Goal: Task Accomplishment & Management: Manage account settings

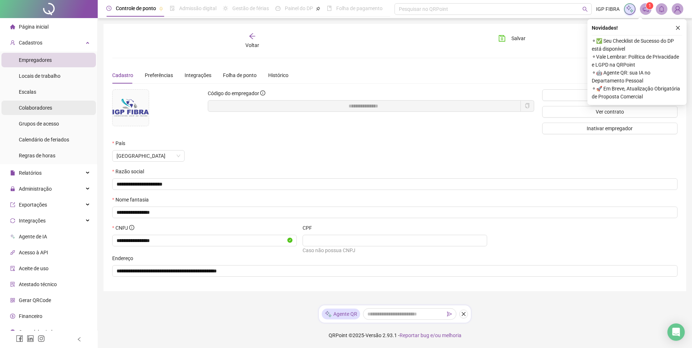
click at [45, 106] on span "Colaboradores" at bounding box center [35, 108] width 33 height 6
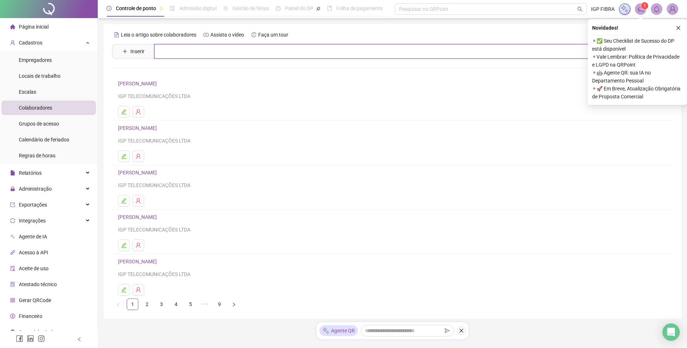
click at [175, 47] on input "text" at bounding box center [397, 51] width 487 height 14
type input "***"
click at [164, 72] on link "[PERSON_NAME]" at bounding box center [145, 73] width 39 height 6
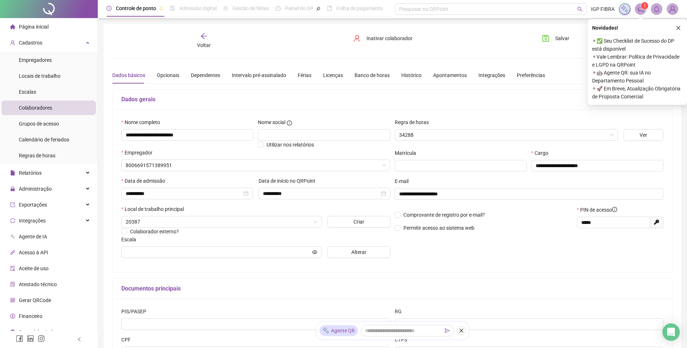
type input "**********"
click at [37, 45] on span "Cadastros" at bounding box center [31, 43] width 24 height 6
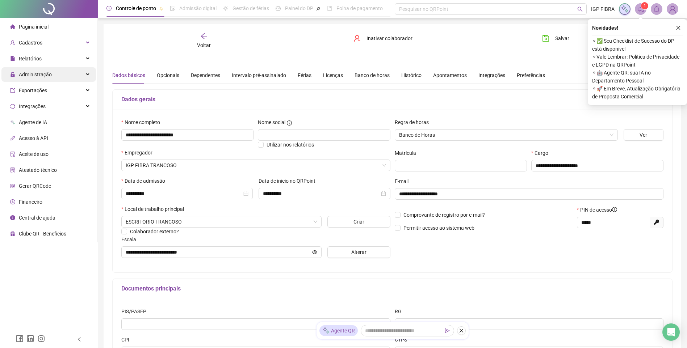
click at [34, 74] on span "Administração" at bounding box center [35, 75] width 33 height 6
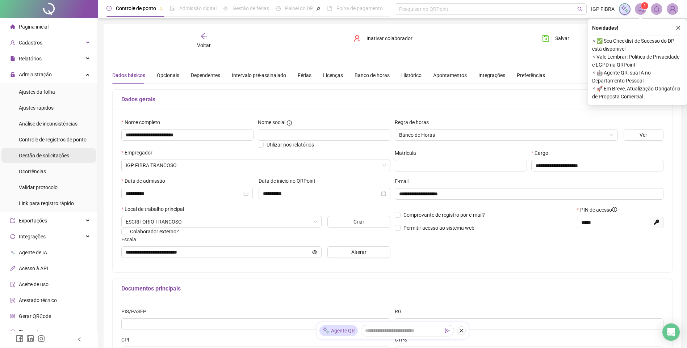
click at [31, 156] on span "Gestão de solicitações" at bounding box center [44, 156] width 50 height 6
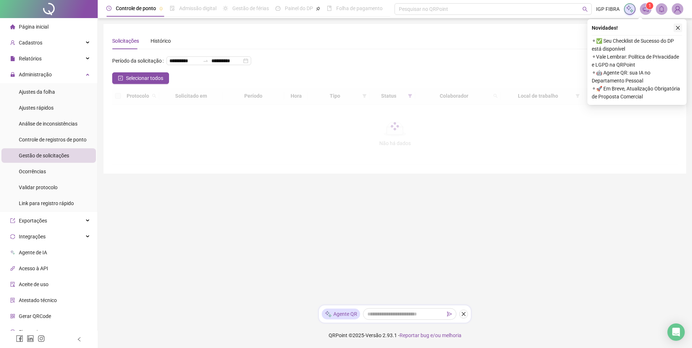
click at [677, 29] on icon "close" at bounding box center [678, 27] width 5 height 5
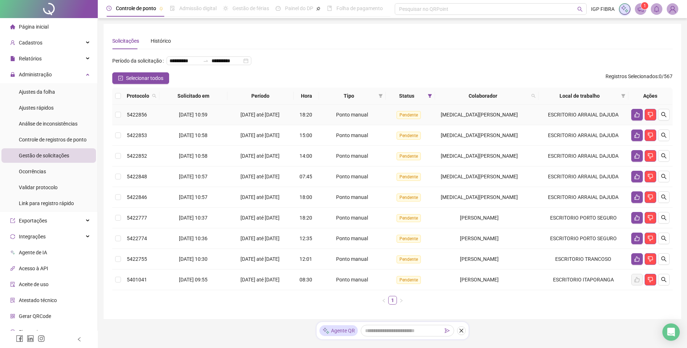
click at [238, 119] on div "16/09/2025 até 17/09/2025" at bounding box center [260, 115] width 60 height 8
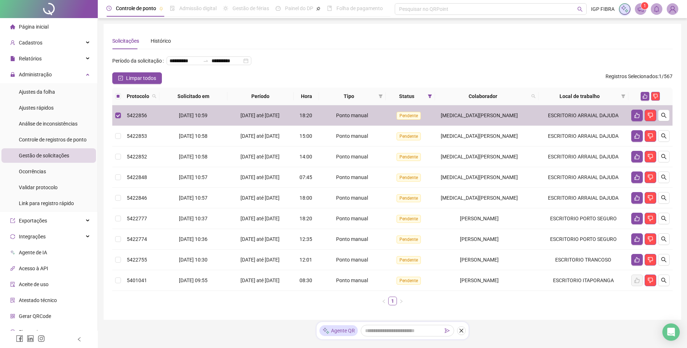
click at [243, 140] on div "16/09/2025 até 17/09/2025" at bounding box center [260, 136] width 60 height 8
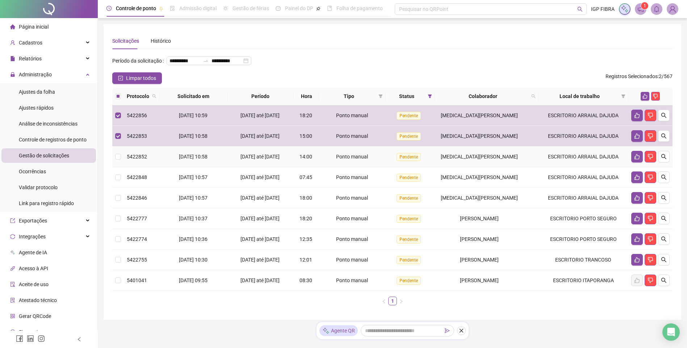
click at [251, 160] on span "16/09/2025 até 17/09/2025" at bounding box center [259, 157] width 39 height 6
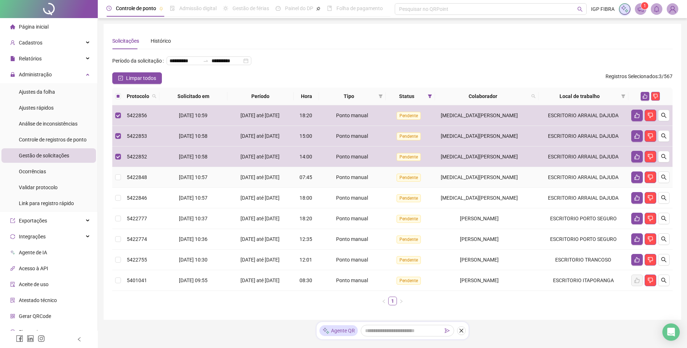
click at [271, 180] on span "16/09/2025 até 17/09/2025" at bounding box center [259, 178] width 39 height 6
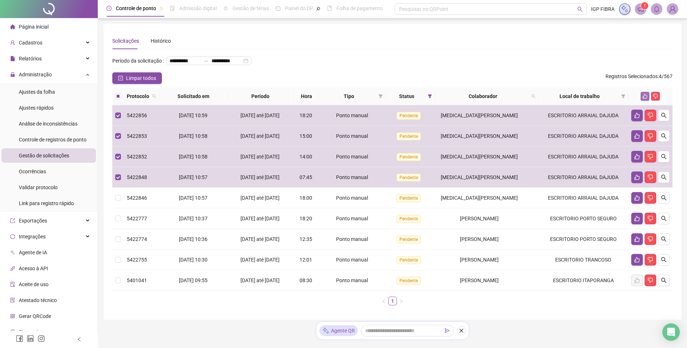
click at [642, 99] on icon "like" at bounding box center [644, 96] width 5 height 5
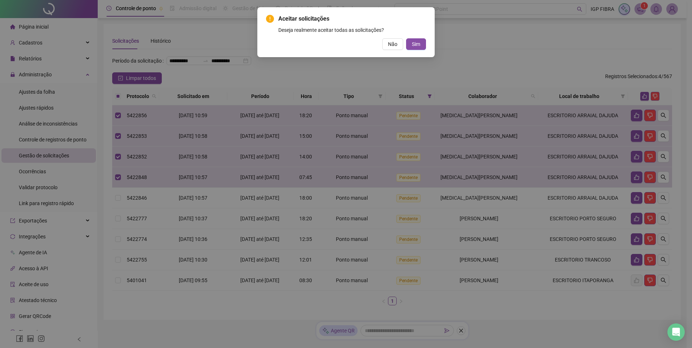
click at [428, 46] on div "Aceitar solicitações Deseja realmente aceitar todas as solicitações? Não Sim" at bounding box center [345, 32] width 177 height 50
click at [422, 45] on button "Sim" at bounding box center [416, 44] width 20 height 12
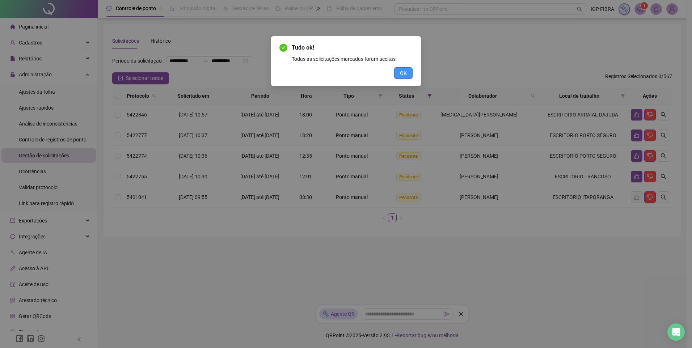
click at [408, 72] on button "OK" at bounding box center [403, 73] width 18 height 12
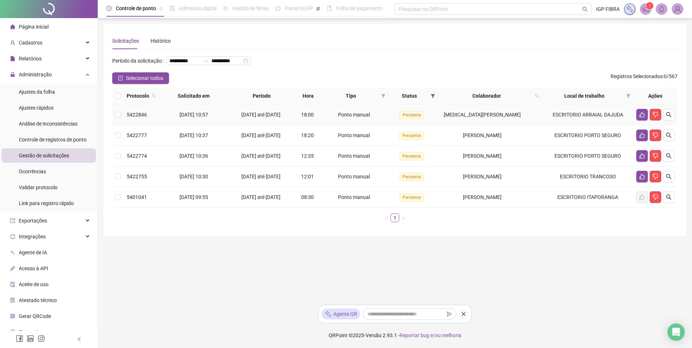
click at [280, 119] on div "15/09/2025 até 17/09/2025" at bounding box center [262, 115] width 62 height 8
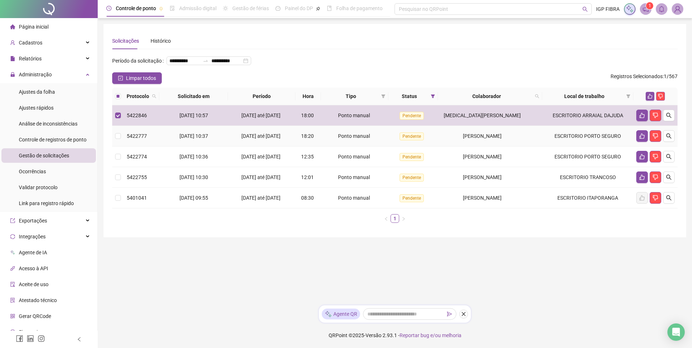
click at [284, 140] on div "15/09/2025 até 17/09/2025" at bounding box center [262, 136] width 62 height 8
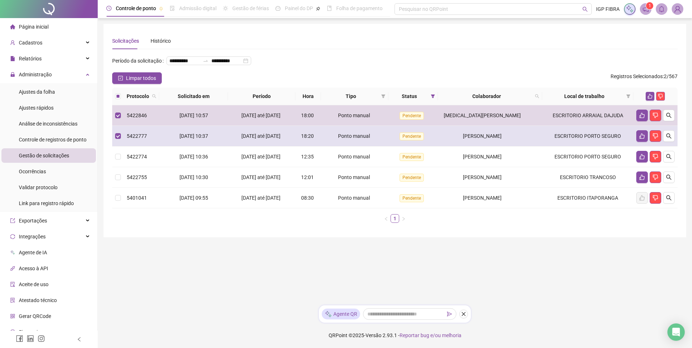
click at [293, 140] on div "15/09/2025 até 17/09/2025" at bounding box center [262, 136] width 62 height 8
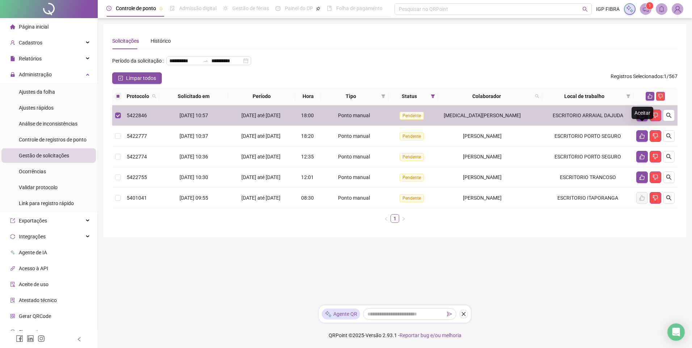
click at [653, 107] on div "Aceitar" at bounding box center [643, 113] width 22 height 12
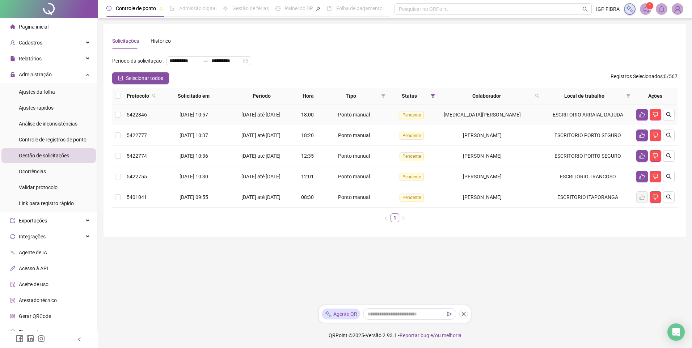
click at [487, 118] on span "YASMIN DE MATOS SOARES" at bounding box center [482, 115] width 77 height 6
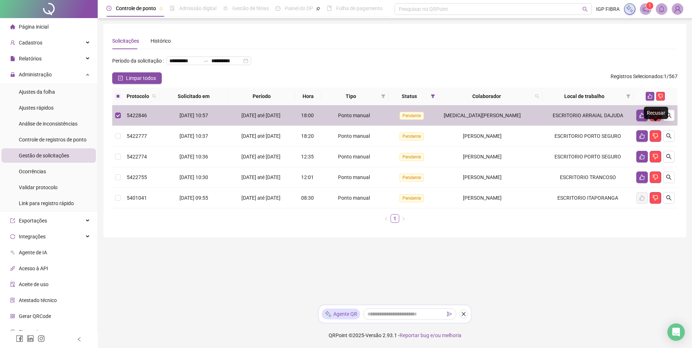
click at [651, 107] on div "Recusar" at bounding box center [656, 113] width 24 height 12
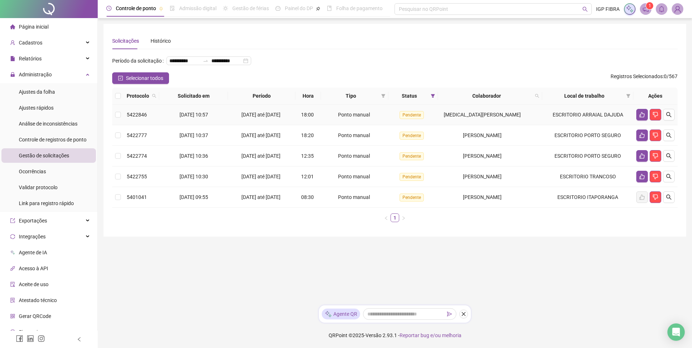
click at [365, 125] on td "Ponto manual" at bounding box center [354, 115] width 67 height 21
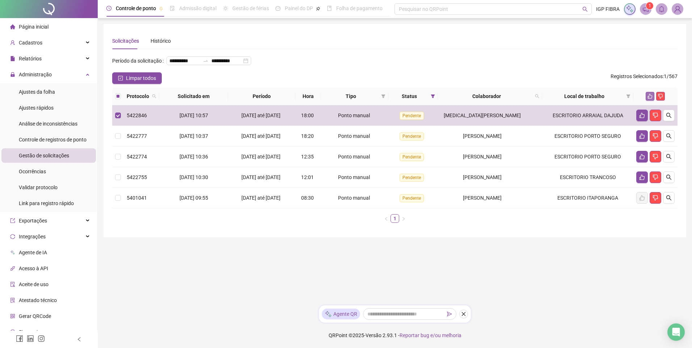
click at [649, 101] on button "button" at bounding box center [650, 96] width 9 height 9
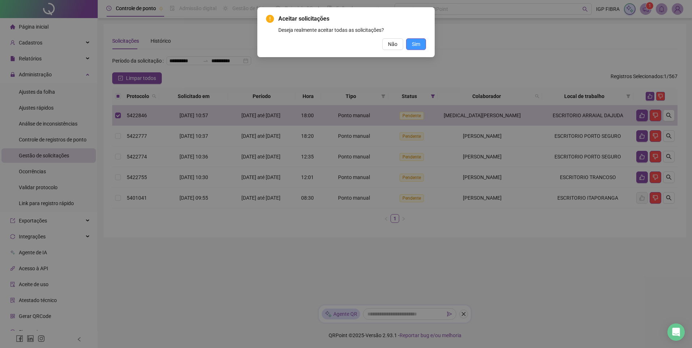
click at [413, 44] on span "Sim" at bounding box center [416, 44] width 8 height 8
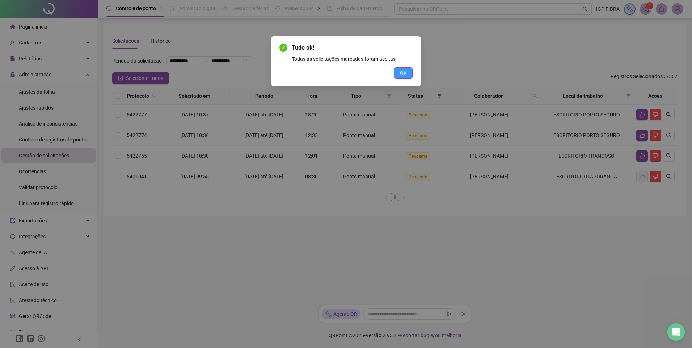
click at [408, 74] on button "OK" at bounding box center [403, 73] width 18 height 12
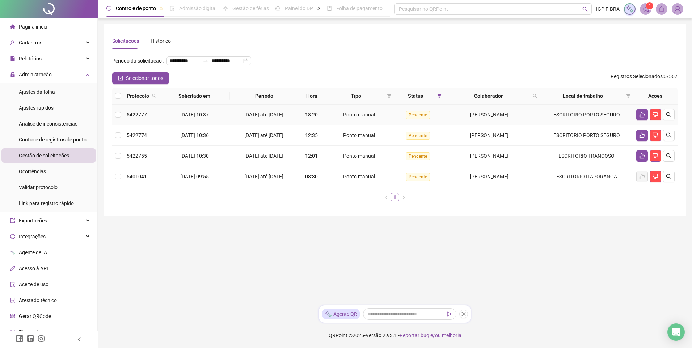
click at [275, 118] on span "15/09/2025 até 17/09/2025" at bounding box center [263, 115] width 39 height 6
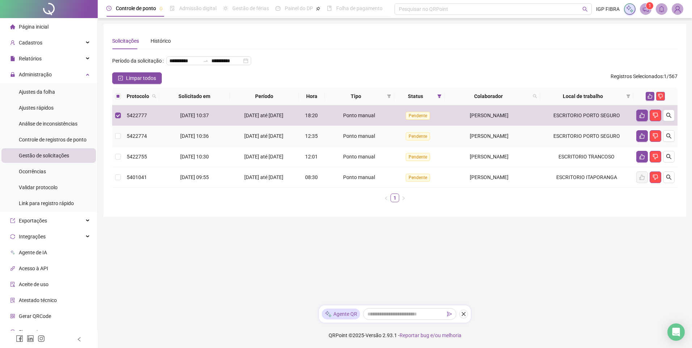
click at [264, 139] on span "11/09/2025 até 17/09/2025" at bounding box center [263, 136] width 39 height 6
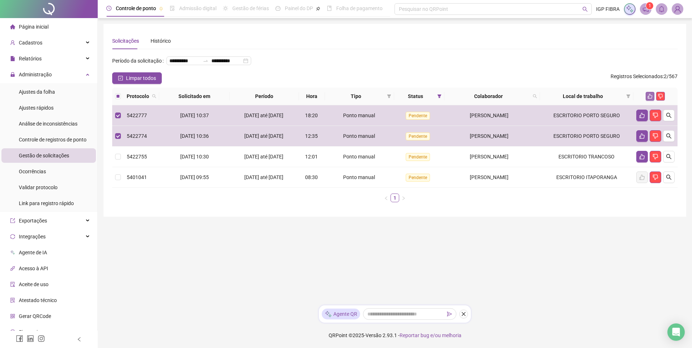
click at [650, 99] on icon "like" at bounding box center [650, 96] width 5 height 5
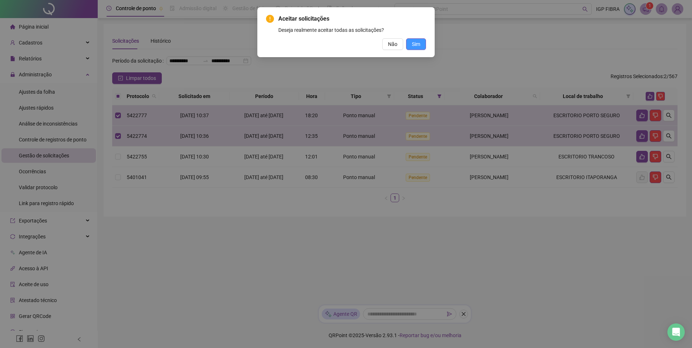
click at [421, 47] on button "Sim" at bounding box center [416, 44] width 20 height 12
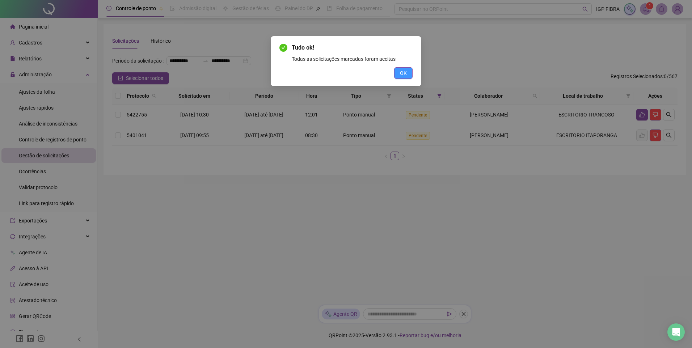
click at [401, 73] on span "OK" at bounding box center [403, 73] width 7 height 8
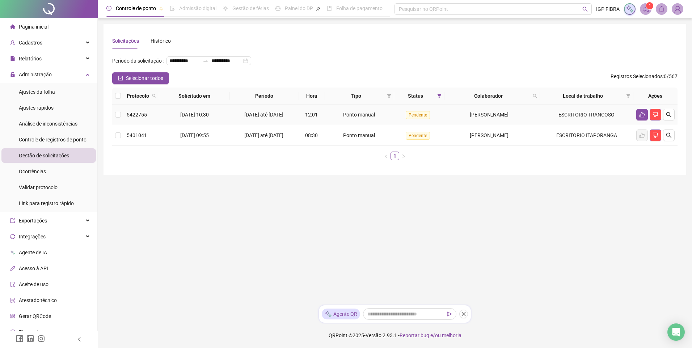
click at [266, 118] on span "13/09/2025 até 17/09/2025" at bounding box center [263, 115] width 39 height 6
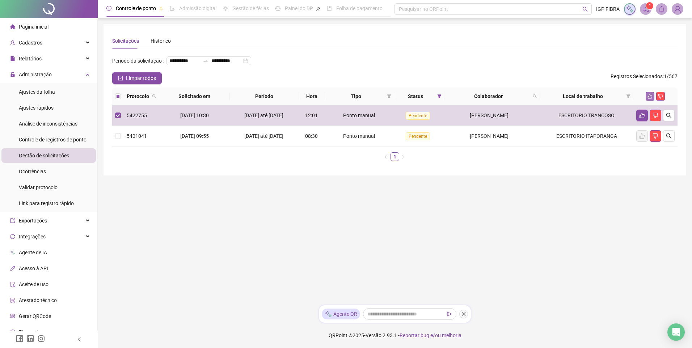
click at [648, 101] on button "button" at bounding box center [650, 96] width 9 height 9
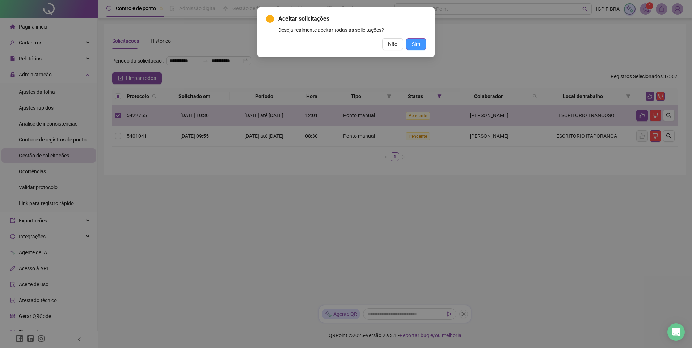
click at [417, 46] on span "Sim" at bounding box center [416, 44] width 8 height 8
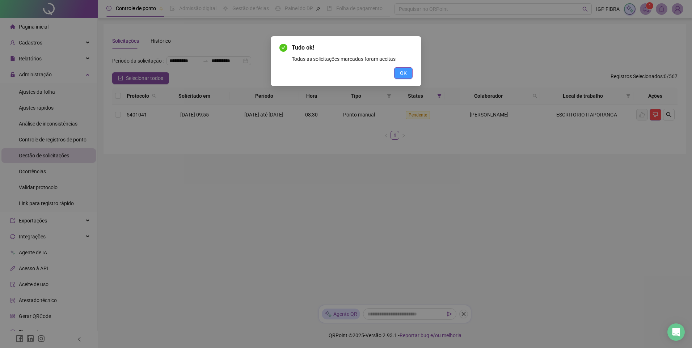
click at [410, 76] on button "OK" at bounding box center [403, 73] width 18 height 12
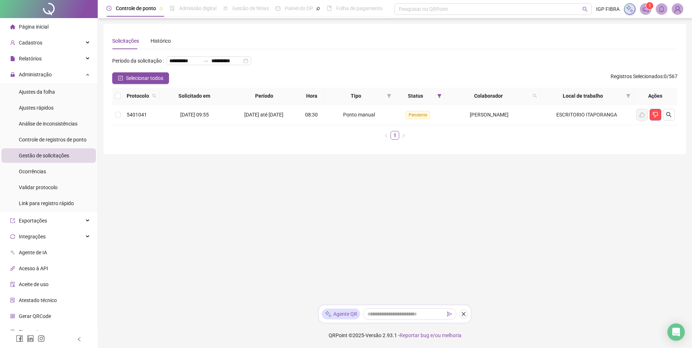
click at [331, 1] on div "Folha de pagamento" at bounding box center [355, 8] width 56 height 17
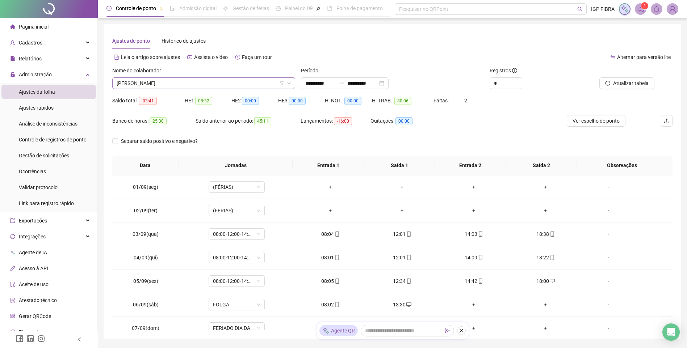
click at [198, 78] on span "[PERSON_NAME]" at bounding box center [204, 83] width 174 height 11
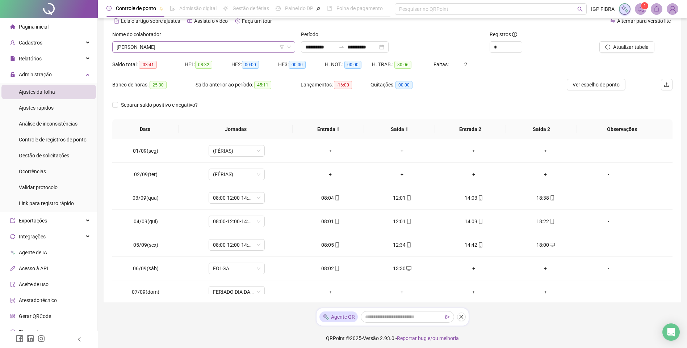
scroll to position [246, 0]
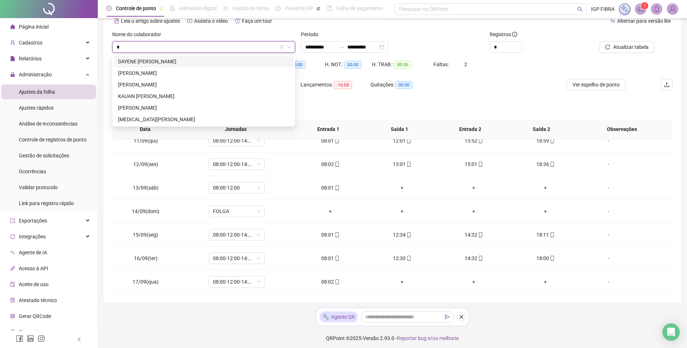
type input "**"
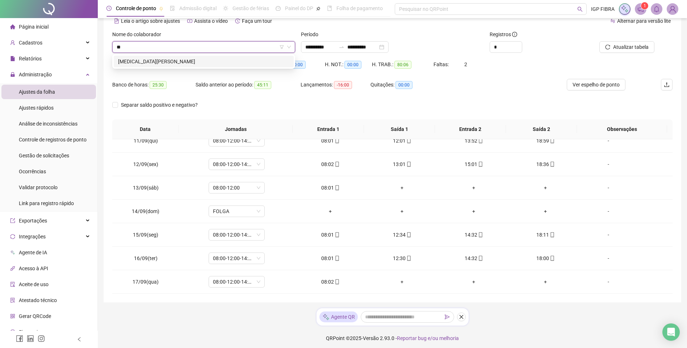
click at [165, 67] on div "[MEDICAL_DATA][PERSON_NAME]" at bounding box center [204, 62] width 180 height 12
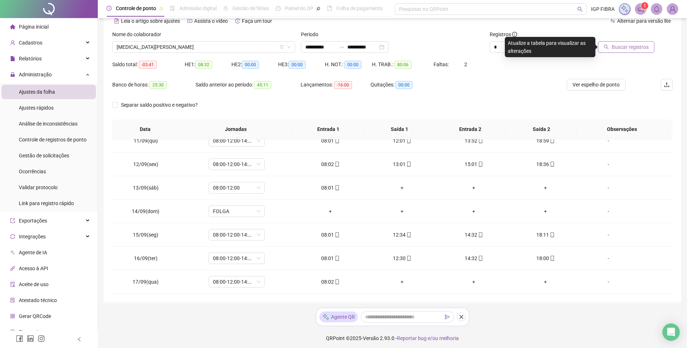
click at [627, 43] on span "Buscar registros" at bounding box center [630, 47] width 37 height 8
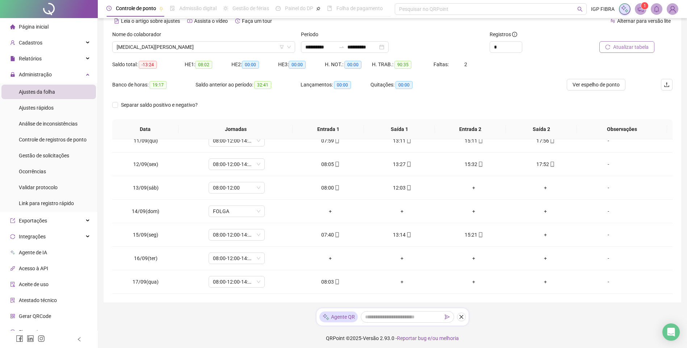
click at [631, 47] on span "Atualizar tabela" at bounding box center [630, 47] width 35 height 8
click at [638, 49] on span "Atualizar tabela" at bounding box center [630, 47] width 35 height 8
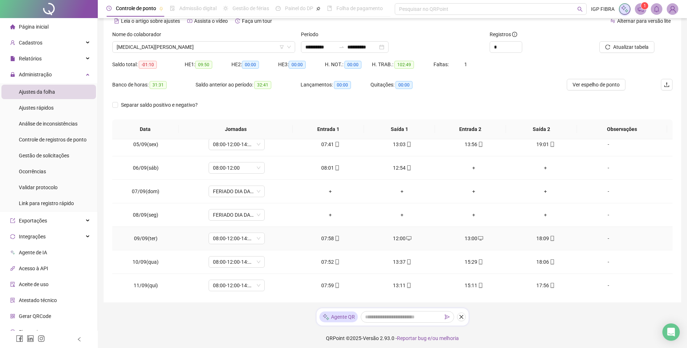
scroll to position [0, 0]
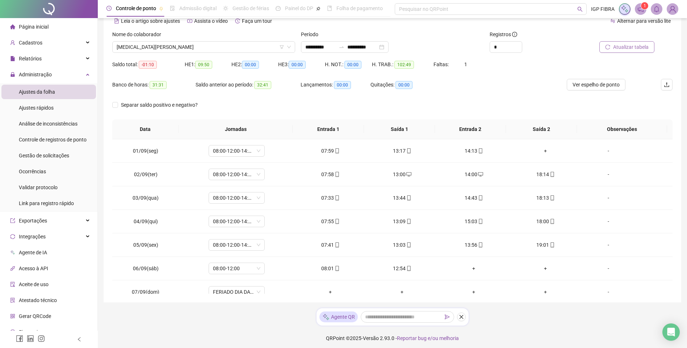
click at [625, 46] on span "Atualizar tabela" at bounding box center [630, 47] width 35 height 8
click at [197, 46] on span "[MEDICAL_DATA][PERSON_NAME]" at bounding box center [204, 47] width 174 height 11
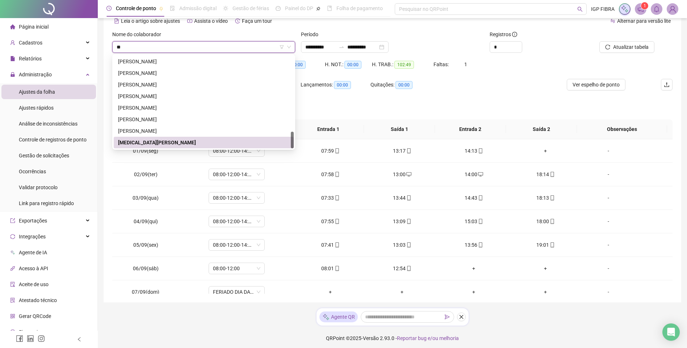
scroll to position [209, 0]
type input "***"
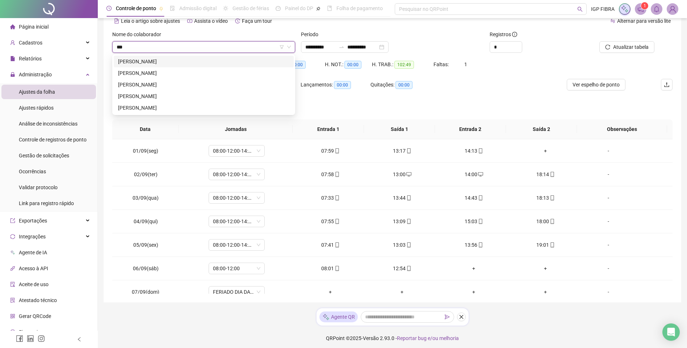
scroll to position [0, 0]
click at [165, 76] on div "ANDRÉ ALMEIDA SANTOS" at bounding box center [203, 73] width 171 height 8
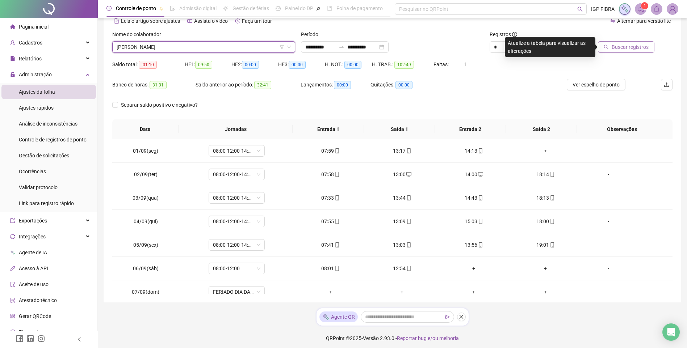
click at [617, 45] on span "Buscar registros" at bounding box center [630, 47] width 37 height 8
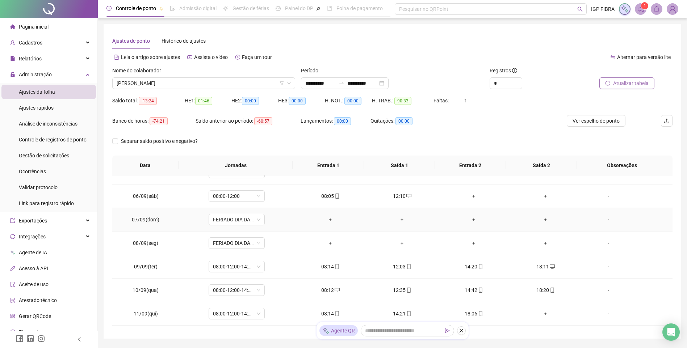
scroll to position [217, 0]
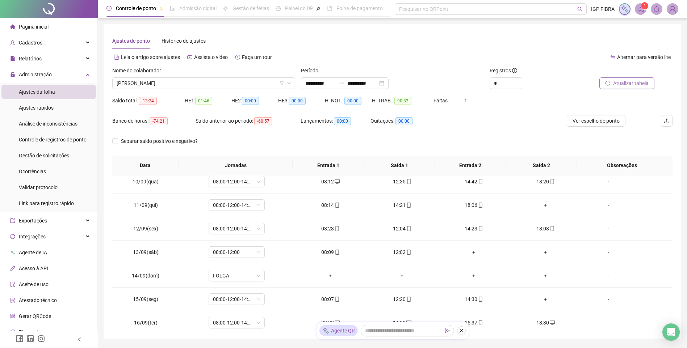
click at [624, 83] on span "Atualizar tabela" at bounding box center [630, 83] width 35 height 8
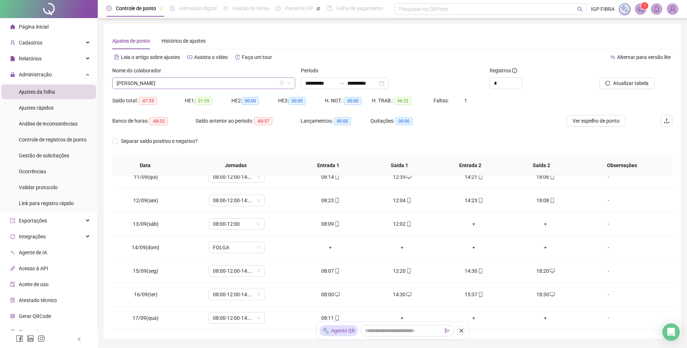
click at [184, 82] on span "ANDRÉ ALMEIDA SANTOS" at bounding box center [204, 83] width 174 height 11
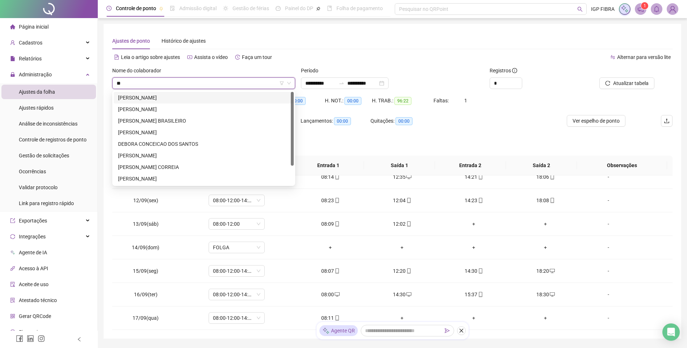
type input "***"
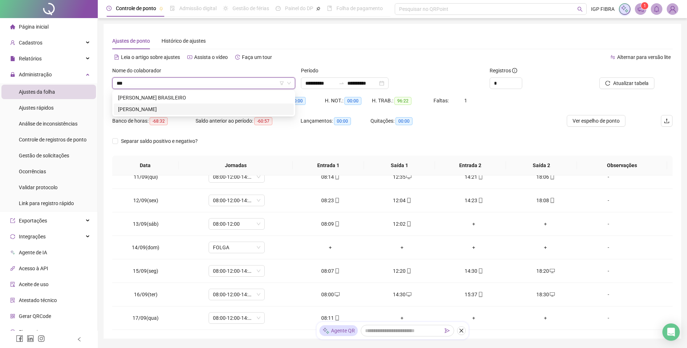
click at [147, 105] on div "CAIQUE DOS SANTOS" at bounding box center [204, 110] width 180 height 12
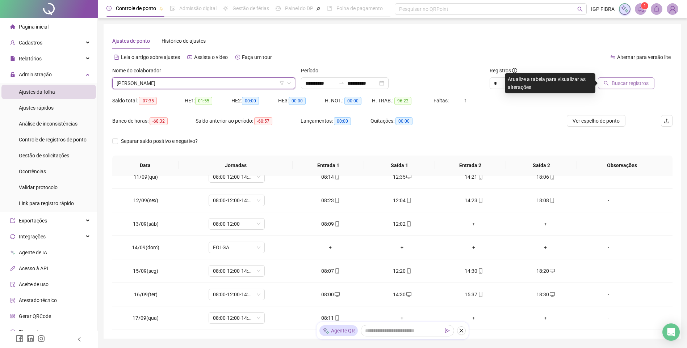
click at [637, 86] on span "Buscar registros" at bounding box center [630, 83] width 37 height 8
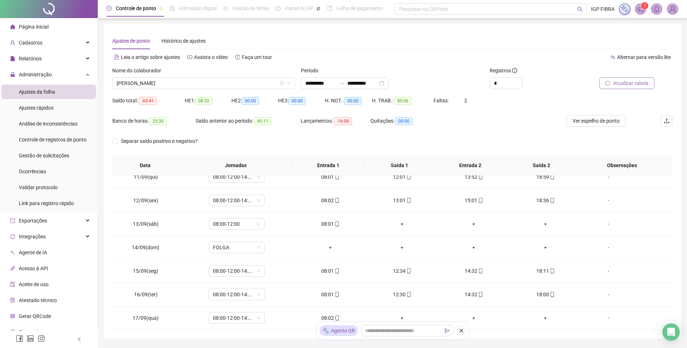
click at [626, 83] on span "Atualizar tabela" at bounding box center [630, 83] width 35 height 8
click at [185, 81] on span "CAIQUE DOS SANTOS" at bounding box center [204, 83] width 174 height 11
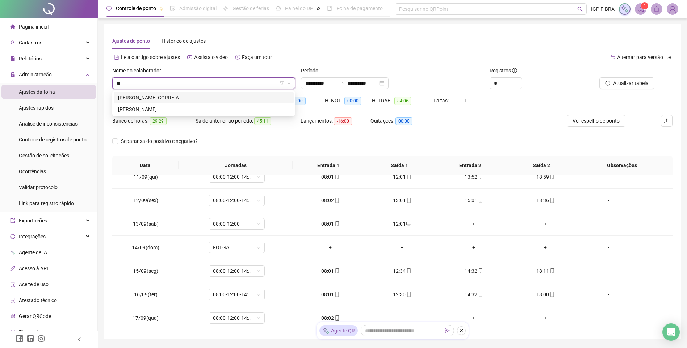
type input "***"
click at [169, 99] on div "PEDRO HENRIQUE ALMEIDA" at bounding box center [203, 98] width 171 height 8
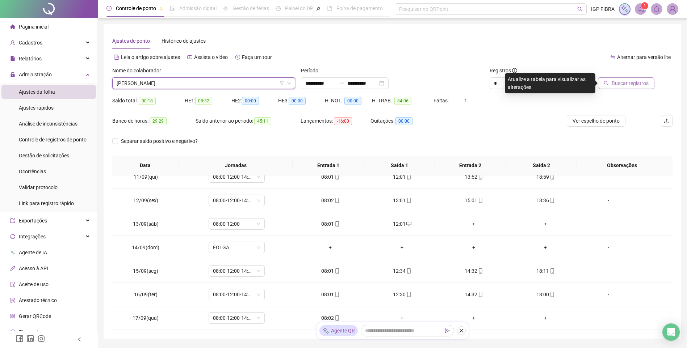
click at [619, 80] on span "Buscar registros" at bounding box center [630, 83] width 37 height 8
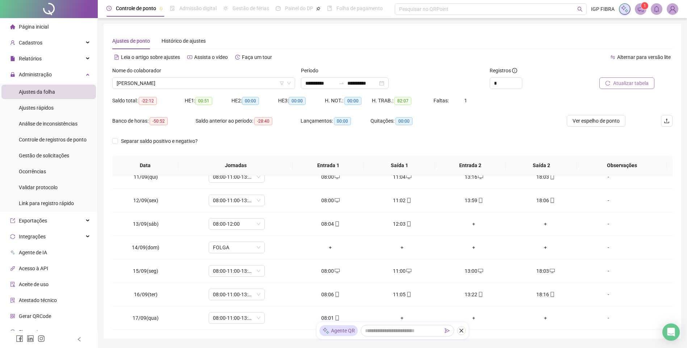
click at [161, 74] on label "Nome do colaborador" at bounding box center [139, 71] width 54 height 8
click at [163, 77] on div "Nome do colaborador" at bounding box center [203, 72] width 183 height 11
click at [163, 83] on span "PEDRO HENRIQUE ALMEIDA" at bounding box center [204, 83] width 174 height 11
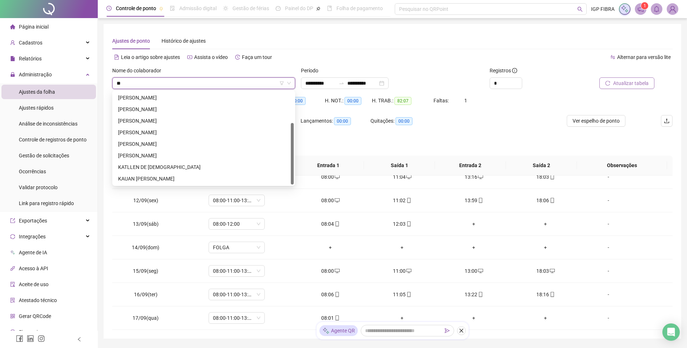
scroll to position [0, 0]
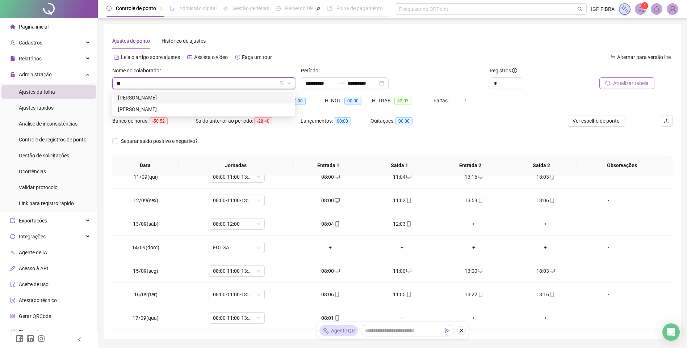
type input "***"
click at [165, 112] on div "JUNIVAN VALVERDE NASCIMENTO" at bounding box center [203, 109] width 171 height 8
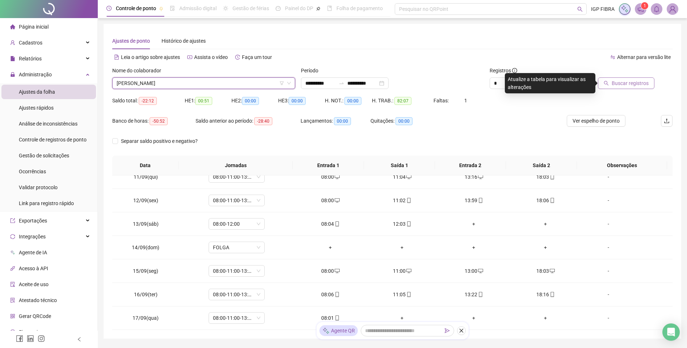
click at [624, 76] on div at bounding box center [619, 72] width 71 height 11
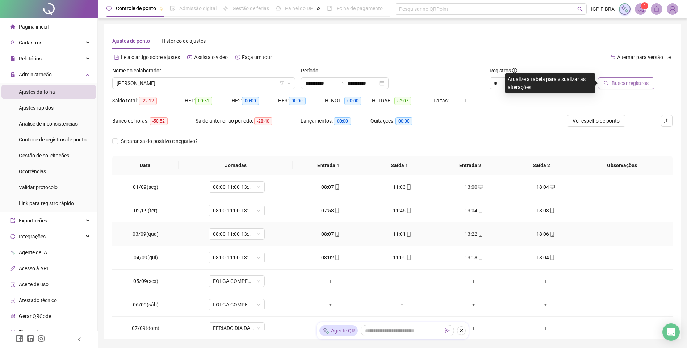
scroll to position [36, 0]
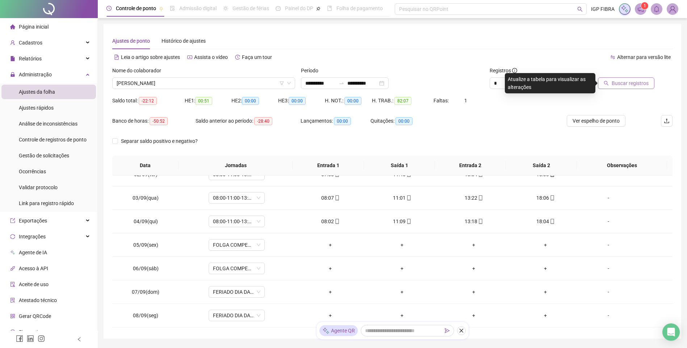
click at [619, 89] on div "Buscar registros" at bounding box center [628, 81] width 95 height 28
click at [632, 80] on span "Buscar registros" at bounding box center [630, 83] width 37 height 8
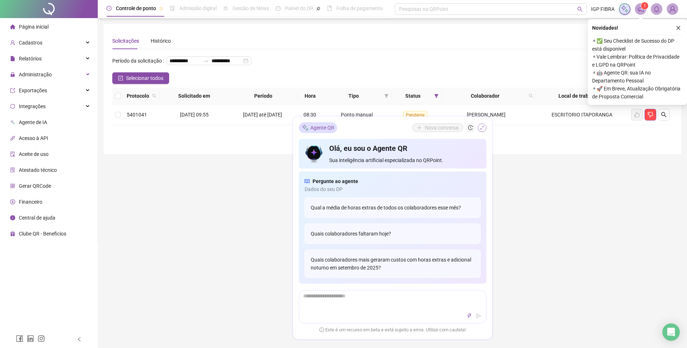
click at [478, 126] on button "button" at bounding box center [482, 127] width 9 height 9
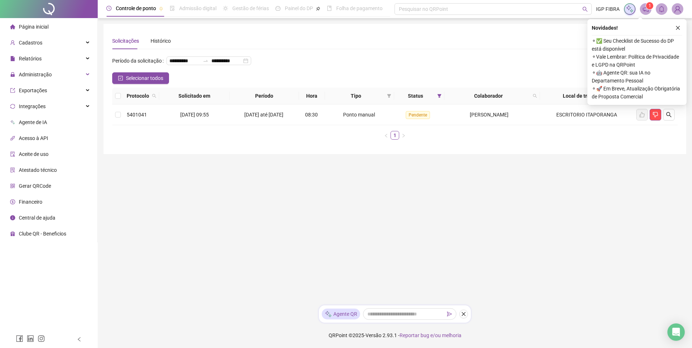
click at [489, 268] on main "**********" at bounding box center [395, 162] width 583 height 276
click at [237, 28] on div "**********" at bounding box center [395, 89] width 583 height 130
click at [33, 72] on span "Administração" at bounding box center [35, 75] width 33 height 6
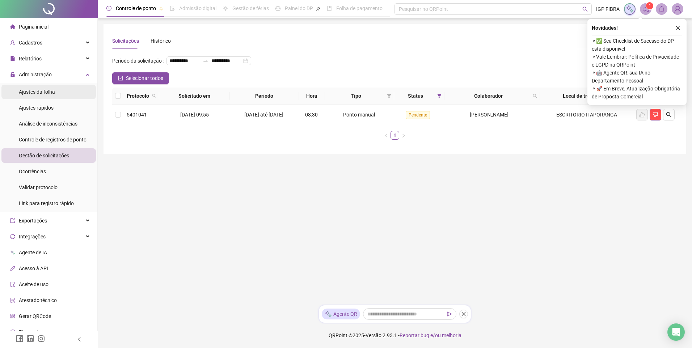
click at [45, 95] on span "Ajustes da folha" at bounding box center [37, 92] width 36 height 6
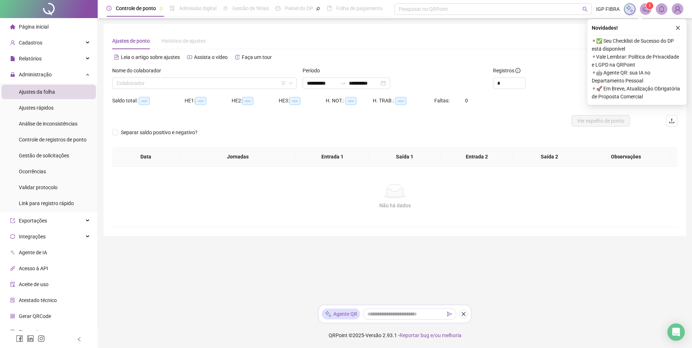
type input "**********"
click at [144, 80] on input "search" at bounding box center [201, 83] width 169 height 11
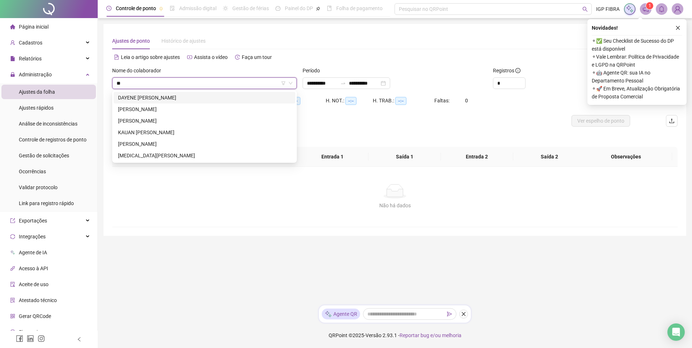
type input "***"
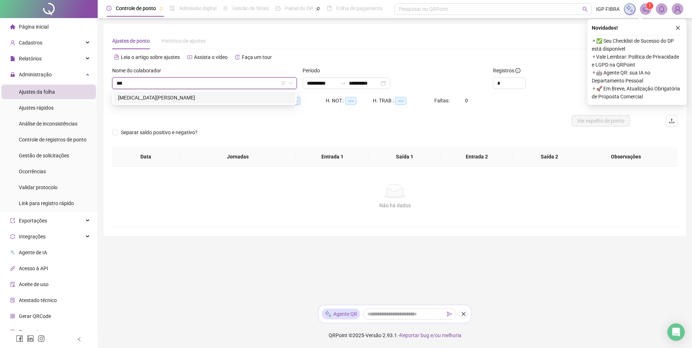
click at [148, 98] on div "[MEDICAL_DATA][PERSON_NAME]" at bounding box center [204, 98] width 173 height 8
click at [683, 26] on div "Novidades ! ⚬ ✅ Seu Checklist de Sucesso do DP está disponível ⚬ Vale Lembrar: …" at bounding box center [637, 62] width 99 height 86
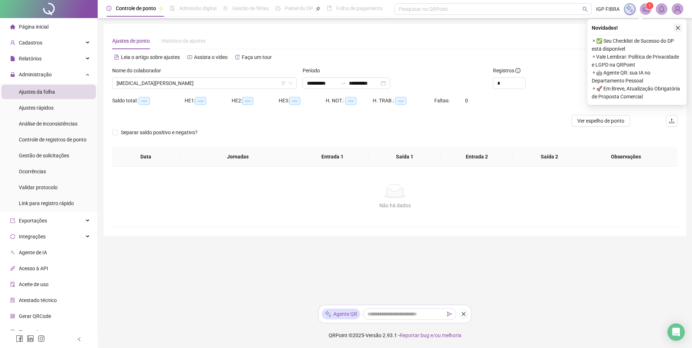
click at [679, 29] on icon "close" at bounding box center [678, 27] width 5 height 5
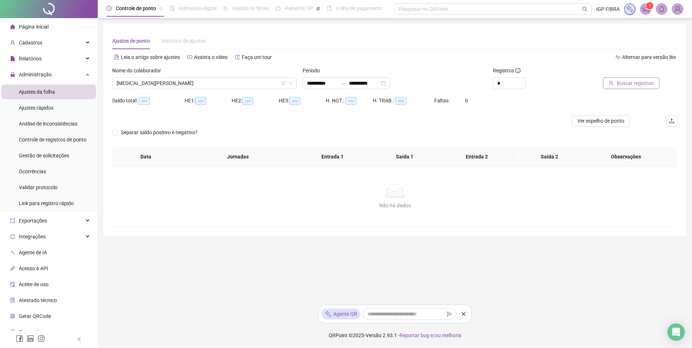
click at [633, 84] on span "Buscar registros" at bounding box center [635, 83] width 37 height 8
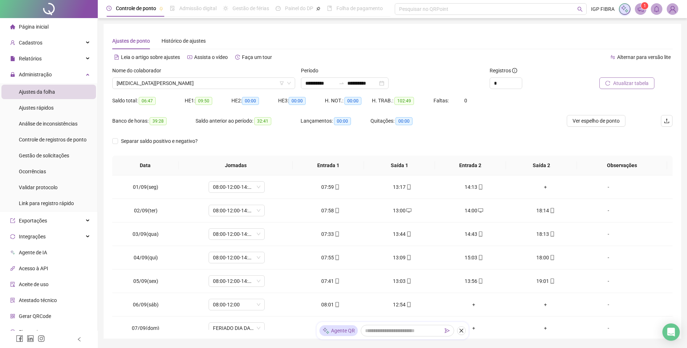
click at [631, 84] on span "Atualizar tabela" at bounding box center [630, 83] width 35 height 8
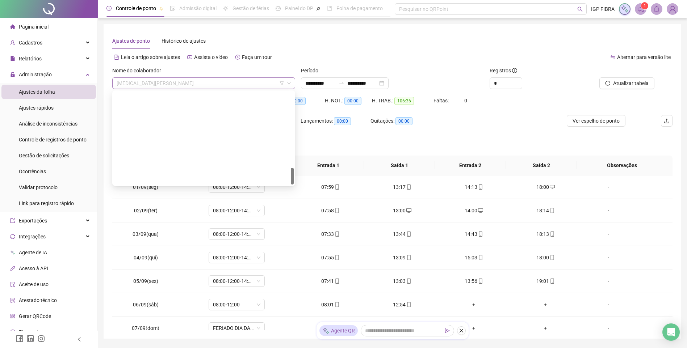
click at [188, 84] on span "[MEDICAL_DATA][PERSON_NAME]" at bounding box center [204, 83] width 174 height 11
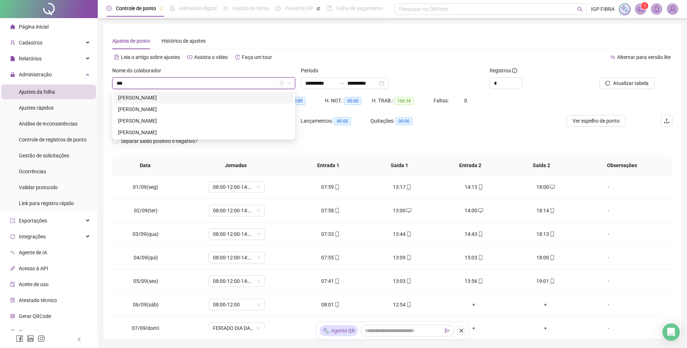
type input "****"
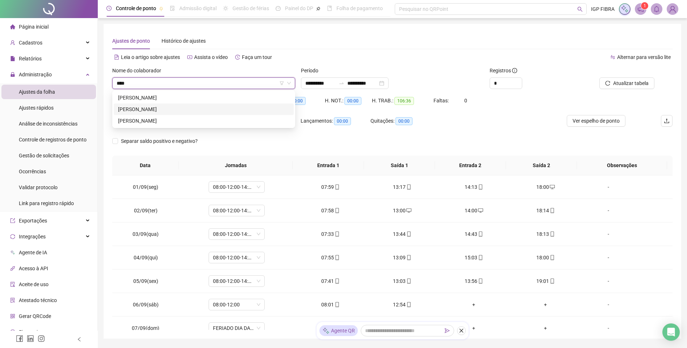
click at [160, 111] on div "HENRIQUE SOUZA SENA" at bounding box center [203, 109] width 171 height 8
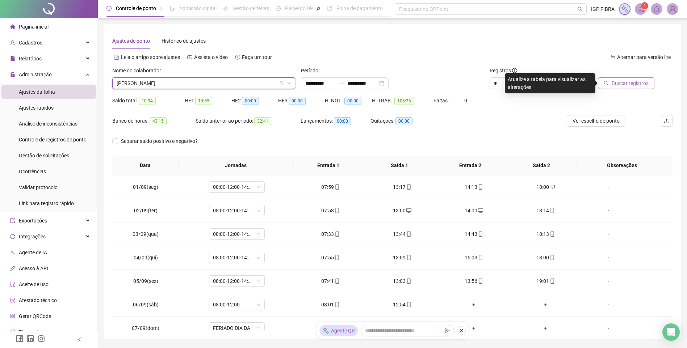
click at [629, 88] on button "Buscar registros" at bounding box center [626, 83] width 56 height 12
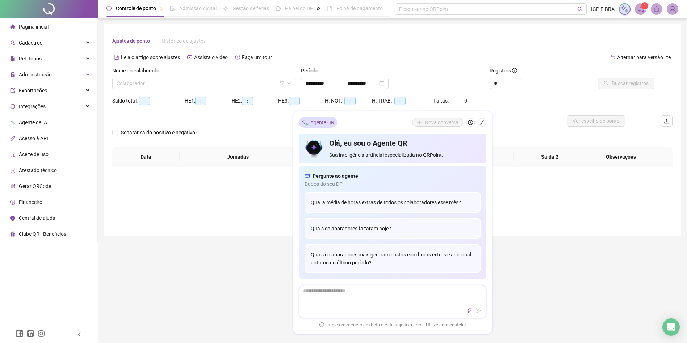
type input "**********"
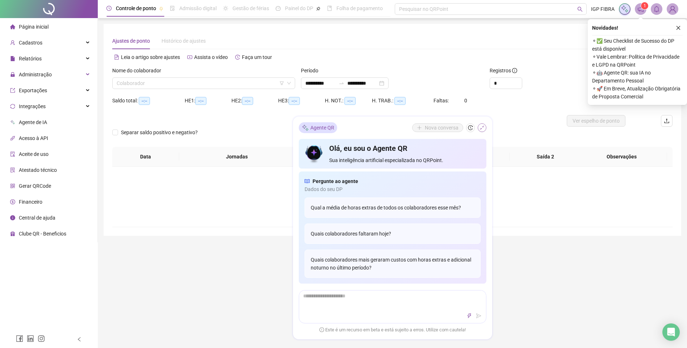
click at [484, 129] on icon "shrink" at bounding box center [481, 127] width 5 height 5
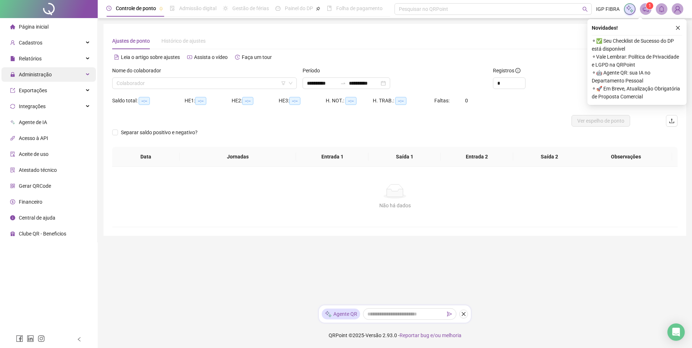
click at [33, 76] on span "Administração" at bounding box center [35, 75] width 33 height 6
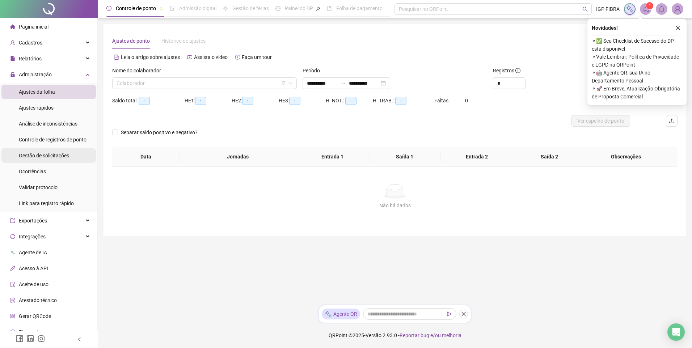
click at [35, 157] on span "Gestão de solicitações" at bounding box center [44, 156] width 50 height 6
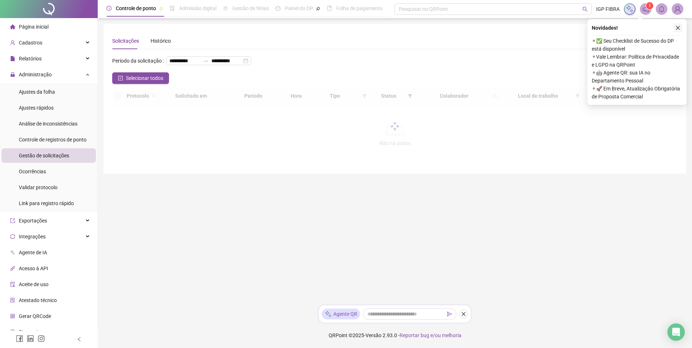
click at [679, 28] on icon "close" at bounding box center [678, 27] width 5 height 5
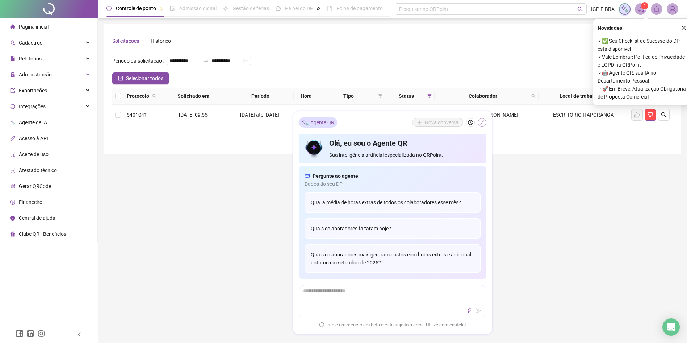
click at [481, 122] on icon "shrink" at bounding box center [481, 122] width 5 height 5
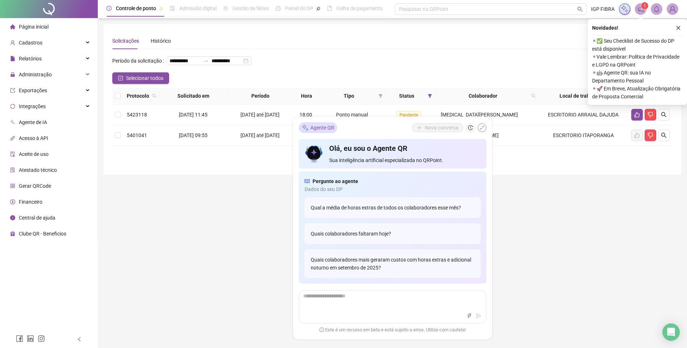
click at [481, 126] on icon "shrink" at bounding box center [481, 127] width 5 height 5
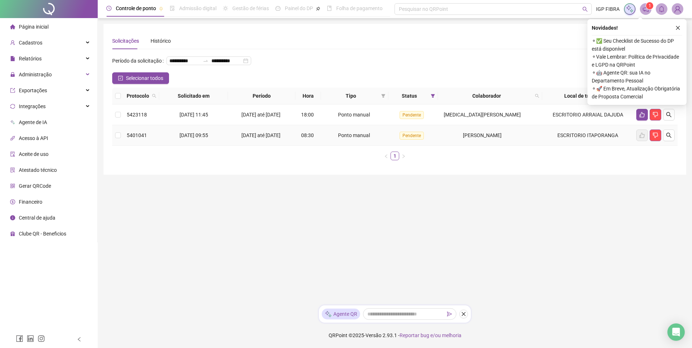
click at [275, 118] on span "[DATE] até [DATE]" at bounding box center [261, 115] width 39 height 6
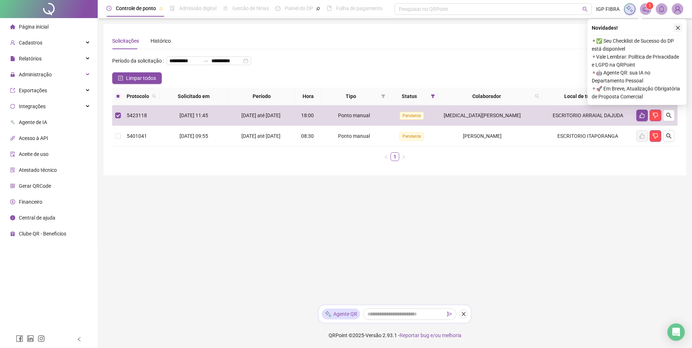
click at [679, 27] on icon "close" at bounding box center [678, 27] width 5 height 5
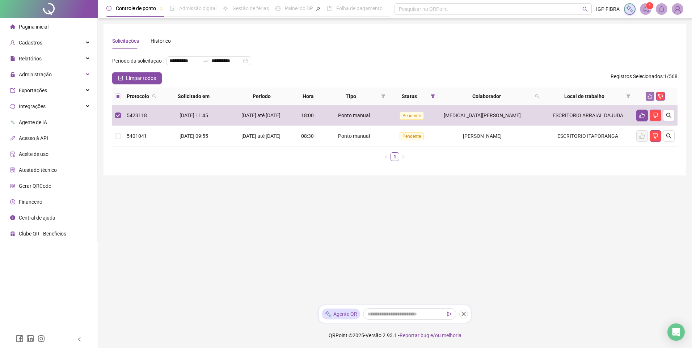
click at [653, 101] on button "button" at bounding box center [650, 96] width 9 height 9
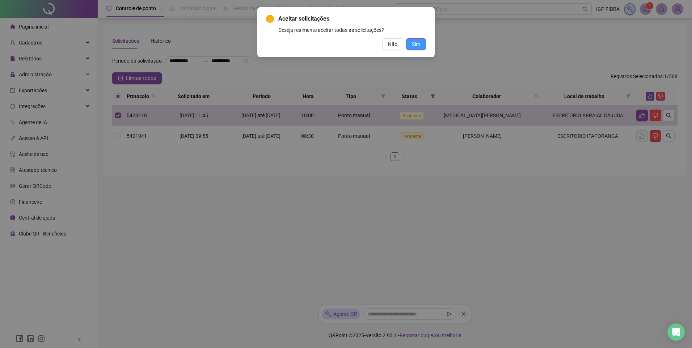
click at [418, 45] on span "Sim" at bounding box center [416, 44] width 8 height 8
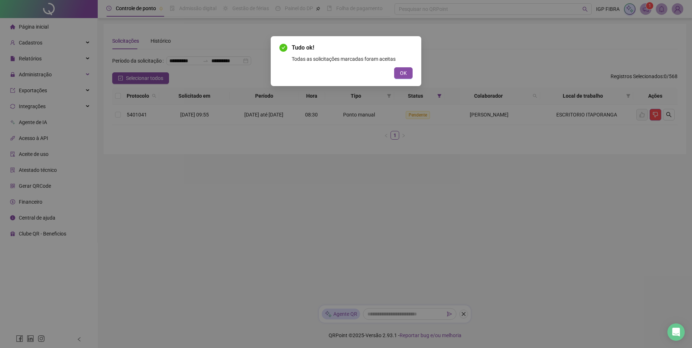
click at [414, 71] on div "Tudo ok! Todas as solicitações marcadas foram aceitas OK" at bounding box center [346, 61] width 151 height 50
click at [402, 69] on span "OK" at bounding box center [403, 73] width 7 height 8
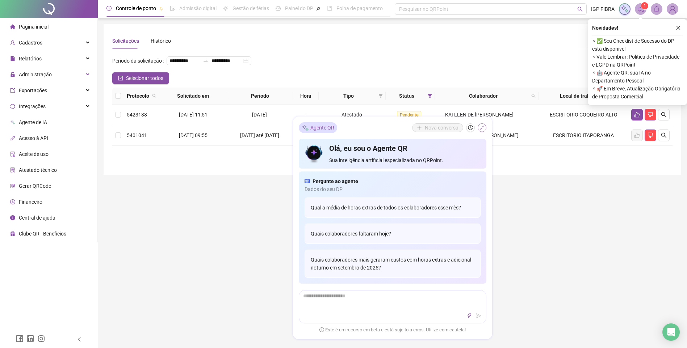
click at [481, 128] on icon "shrink" at bounding box center [482, 128] width 4 height 4
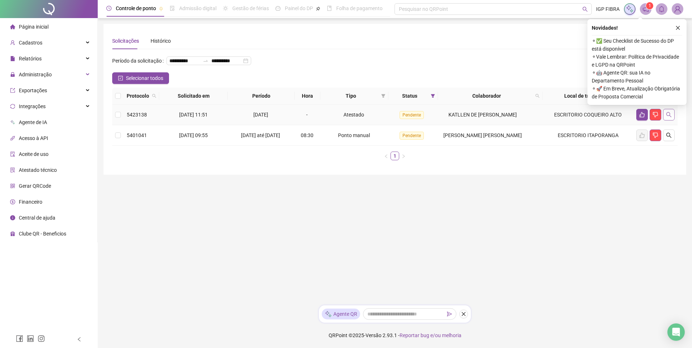
click at [669, 118] on icon "search" at bounding box center [669, 115] width 6 height 6
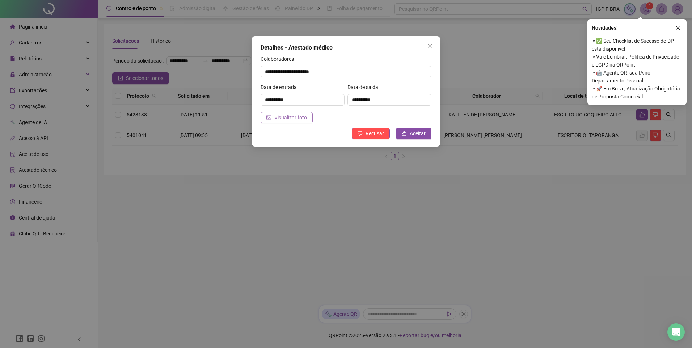
click at [282, 121] on span "Visualizar foto" at bounding box center [291, 118] width 33 height 8
click at [406, 133] on icon "like" at bounding box center [404, 133] width 5 height 5
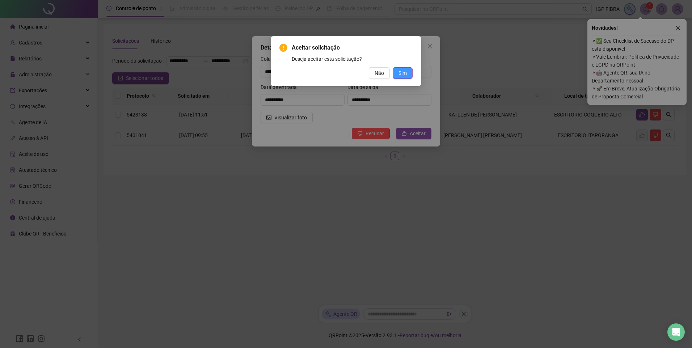
click at [406, 69] on span "Sim" at bounding box center [403, 73] width 8 height 8
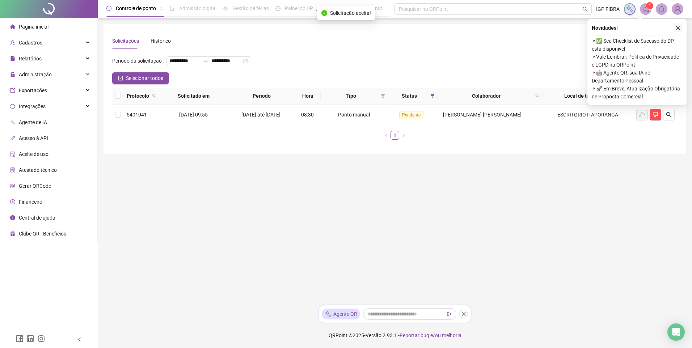
click at [678, 25] on icon "close" at bounding box center [678, 27] width 5 height 5
